Goal: Information Seeking & Learning: Learn about a topic

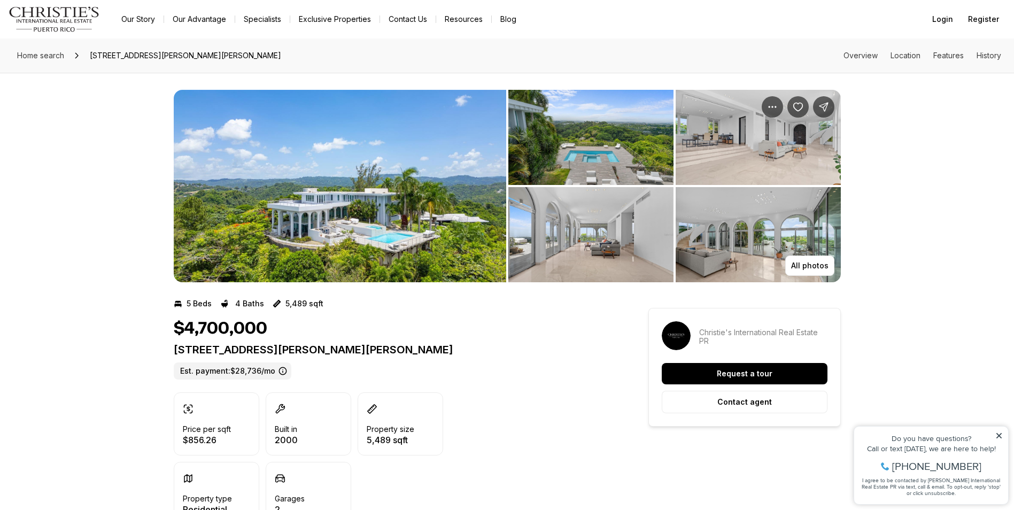
click at [370, 175] on img "View image gallery" at bounding box center [340, 186] width 332 height 192
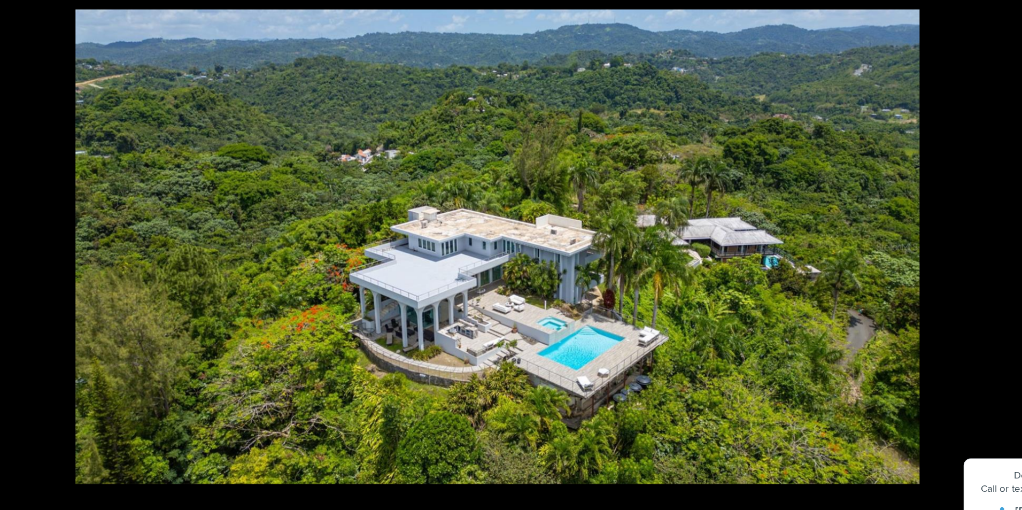
click at [596, 250] on img "28 of 28" at bounding box center [511, 266] width 636 height 357
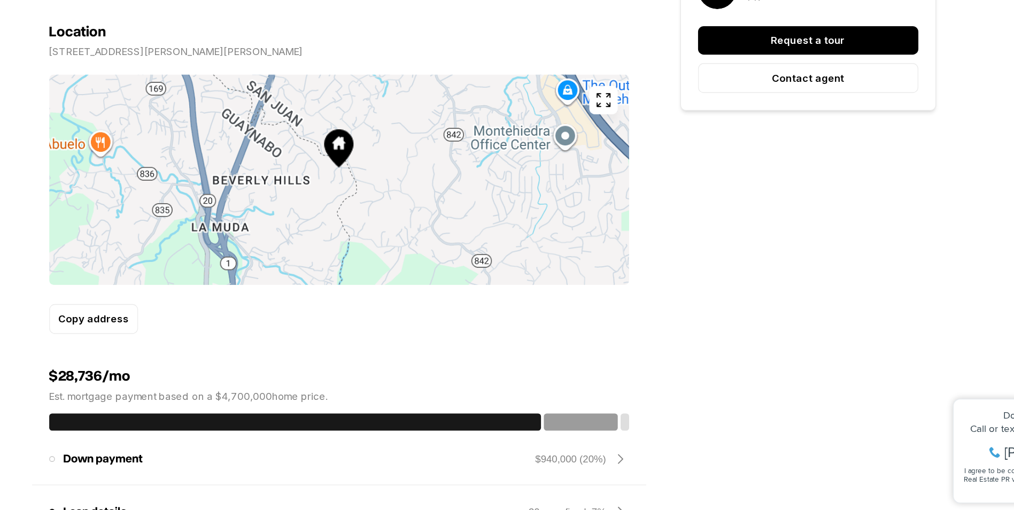
scroll to position [559, 0]
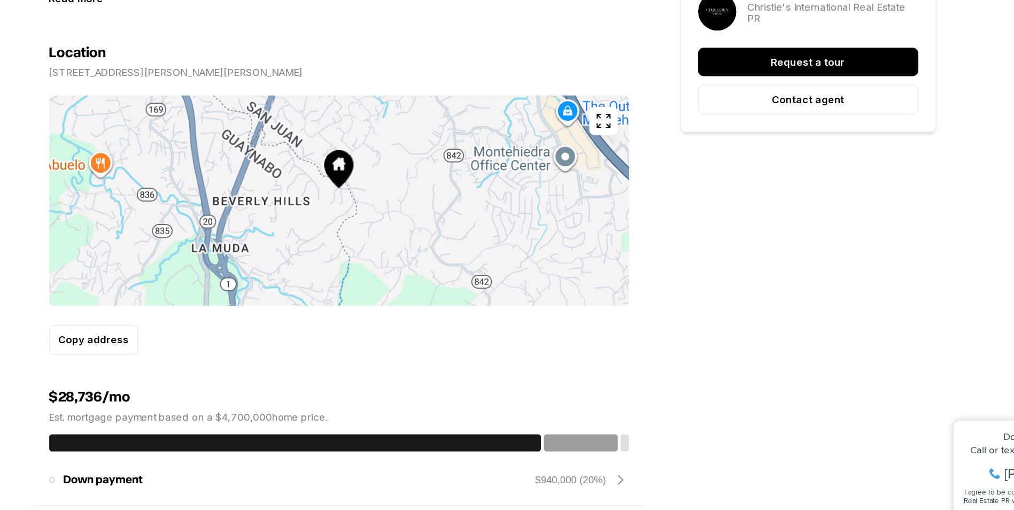
click at [588, 200] on icon "button" at bounding box center [590, 201] width 13 height 13
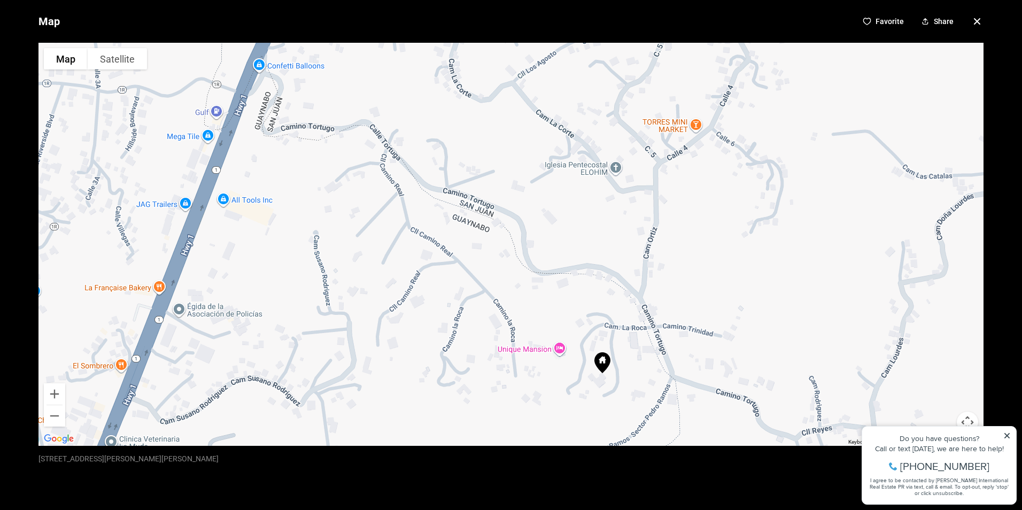
click at [1004, 446] on div "Map Favorite Share To navigate the map with touch gestures double-tap and hold …" at bounding box center [511, 255] width 1022 height 510
click at [1004, 433] on div "Map Favorite Share To navigate the map with touch gestures double-tap and hold …" at bounding box center [511, 255] width 1022 height 510
click at [1006, 435] on div "Map Favorite Share To navigate the map with touch gestures double-tap and hold …" at bounding box center [511, 255] width 1022 height 510
click at [1006, 434] on div "Map Favorite Share To navigate the map with touch gestures double-tap and hold …" at bounding box center [511, 255] width 1022 height 510
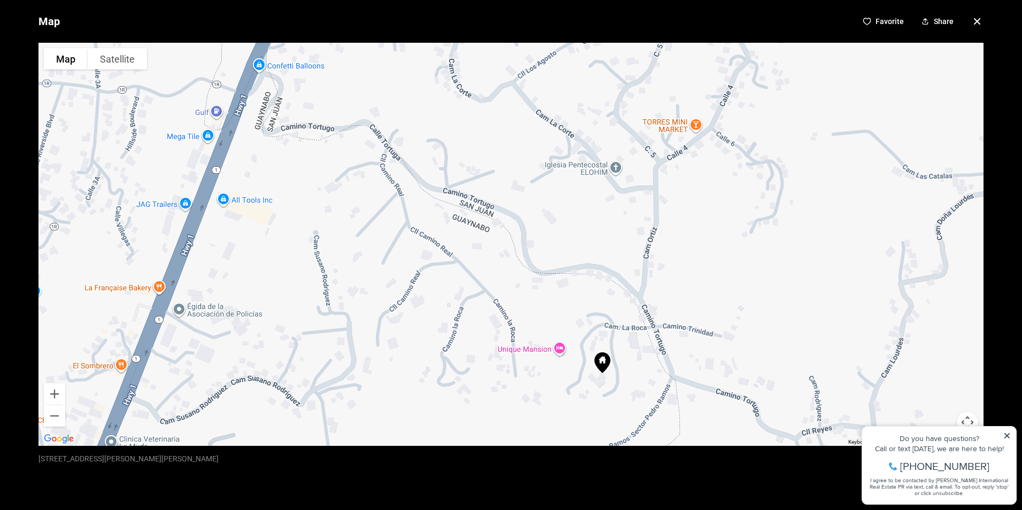
click at [1006, 434] on div "Map Favorite Share To navigate the map with touch gestures double-tap and hold …" at bounding box center [511, 255] width 1022 height 510
drag, startPoint x: 634, startPoint y: 464, endPoint x: 560, endPoint y: 462, distance: 74.3
click at [560, 462] on div "Map Favorite Share To navigate the map with touch gestures double-tap and hold …" at bounding box center [511, 255] width 1022 height 510
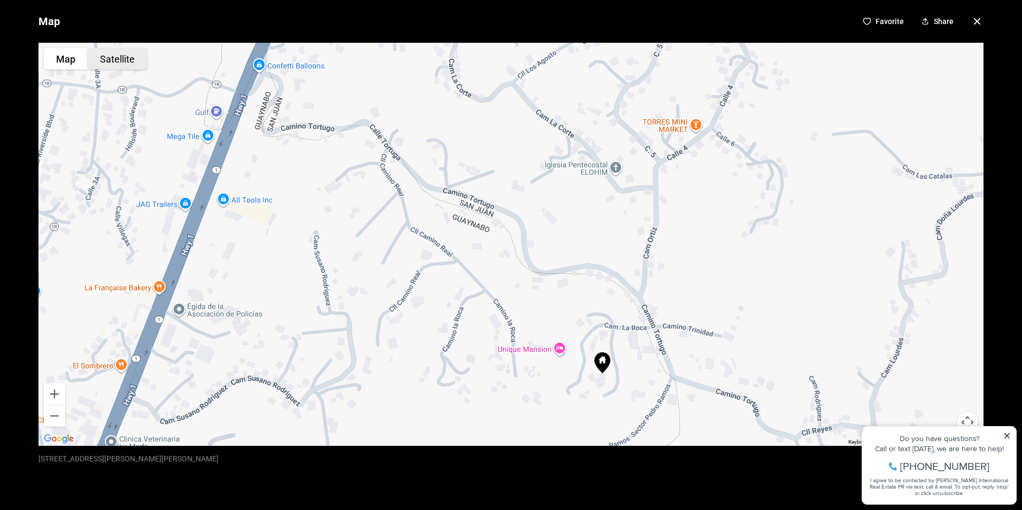
click at [119, 51] on button "Satellite" at bounding box center [117, 58] width 59 height 21
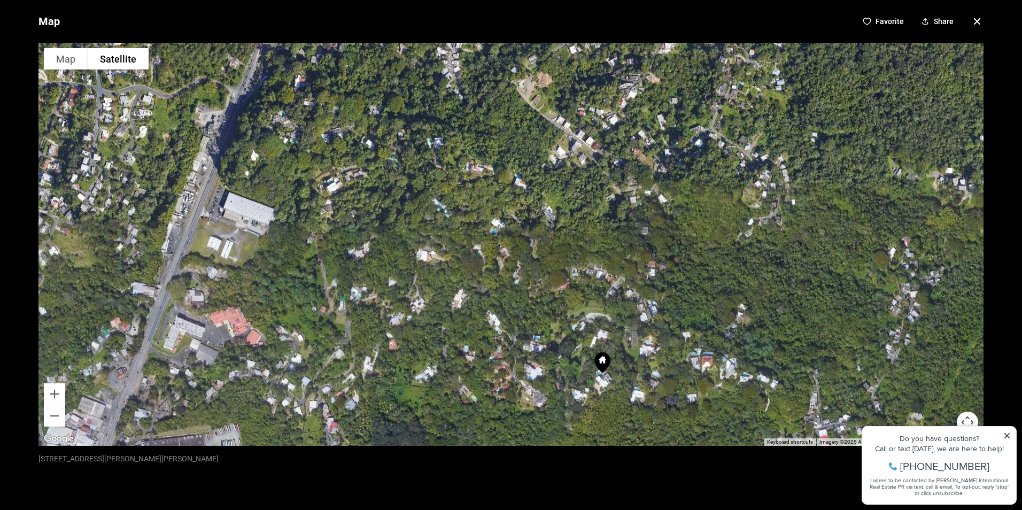
drag, startPoint x: 230, startPoint y: 460, endPoint x: 8, endPoint y: 458, distance: 221.8
click at [8, 458] on div "Map Favorite Share To navigate the map with touch gestures double-tap and hold …" at bounding box center [511, 255] width 1022 height 510
copy p "[STREET_ADDRESS][PERSON_NAME][PERSON_NAME]"
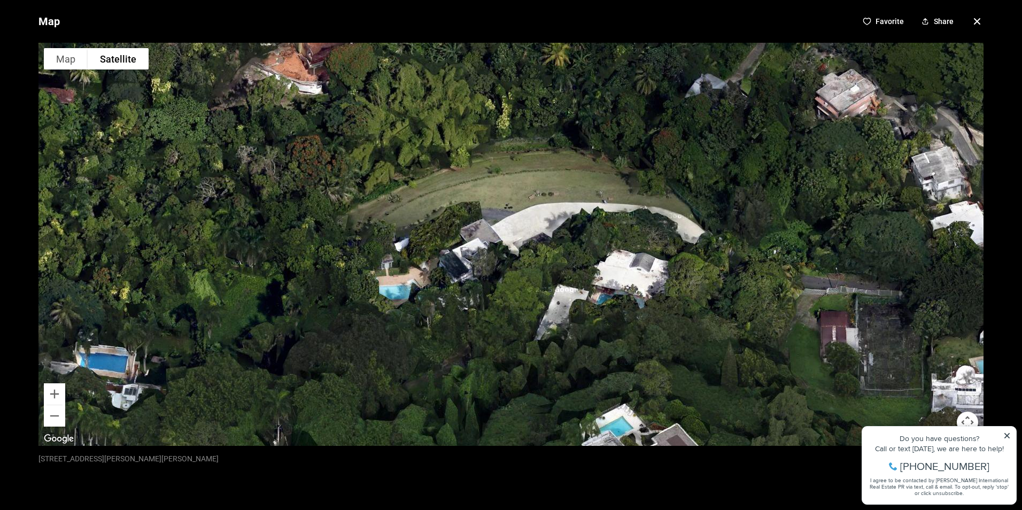
click at [123, 71] on div at bounding box center [510, 244] width 945 height 403
click at [57, 59] on button "Map" at bounding box center [66, 58] width 44 height 21
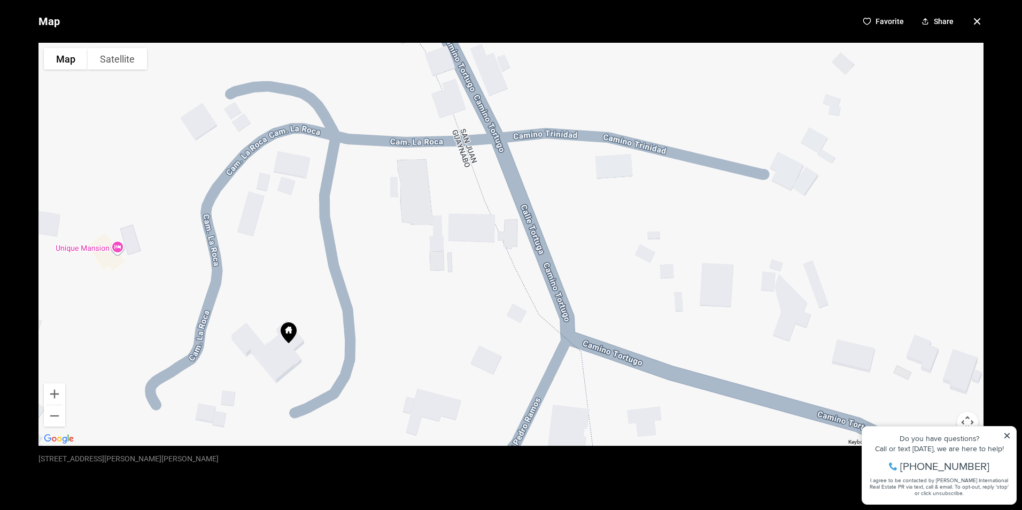
click at [111, 54] on button "Satellite" at bounding box center [117, 58] width 59 height 21
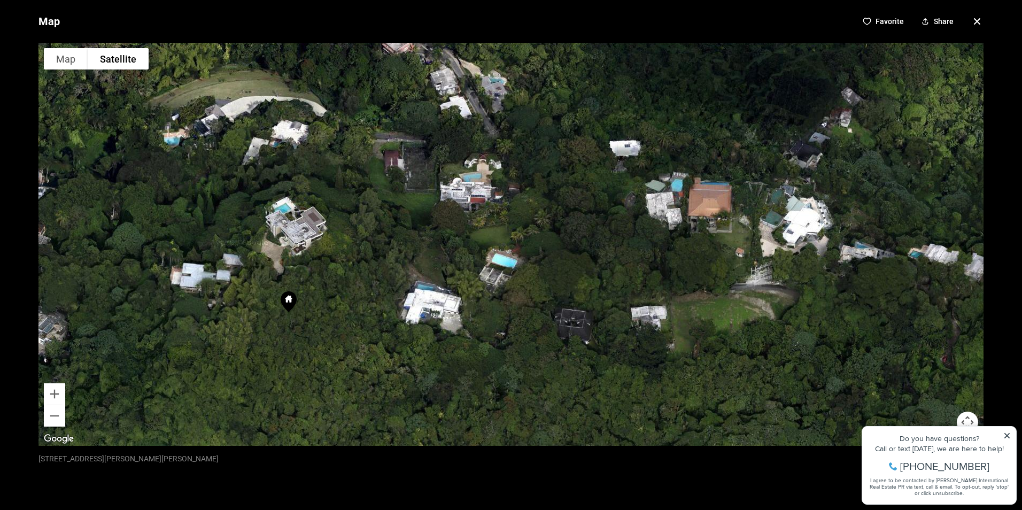
click at [71, 63] on button "Map" at bounding box center [66, 58] width 44 height 21
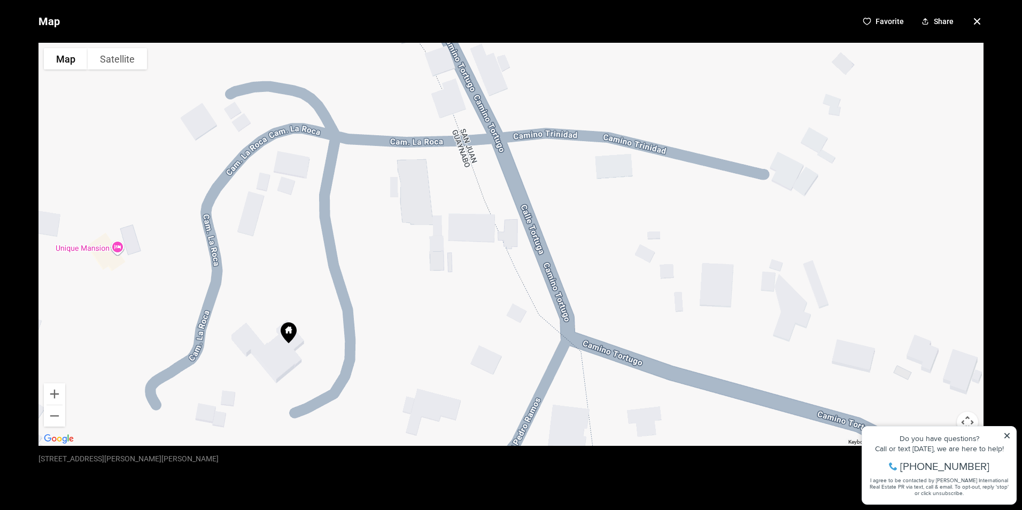
click at [972, 16] on icon "button" at bounding box center [977, 21] width 13 height 13
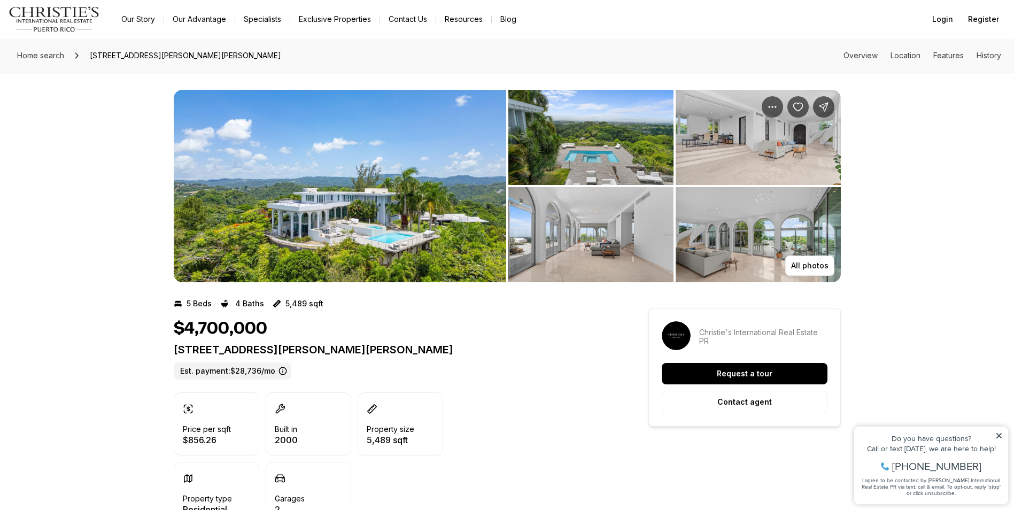
drag, startPoint x: 0, startPoint y: 0, endPoint x: 337, endPoint y: 241, distance: 413.8
click at [337, 241] on img "View image gallery" at bounding box center [340, 186] width 332 height 192
